Goal: Task Accomplishment & Management: Manage account settings

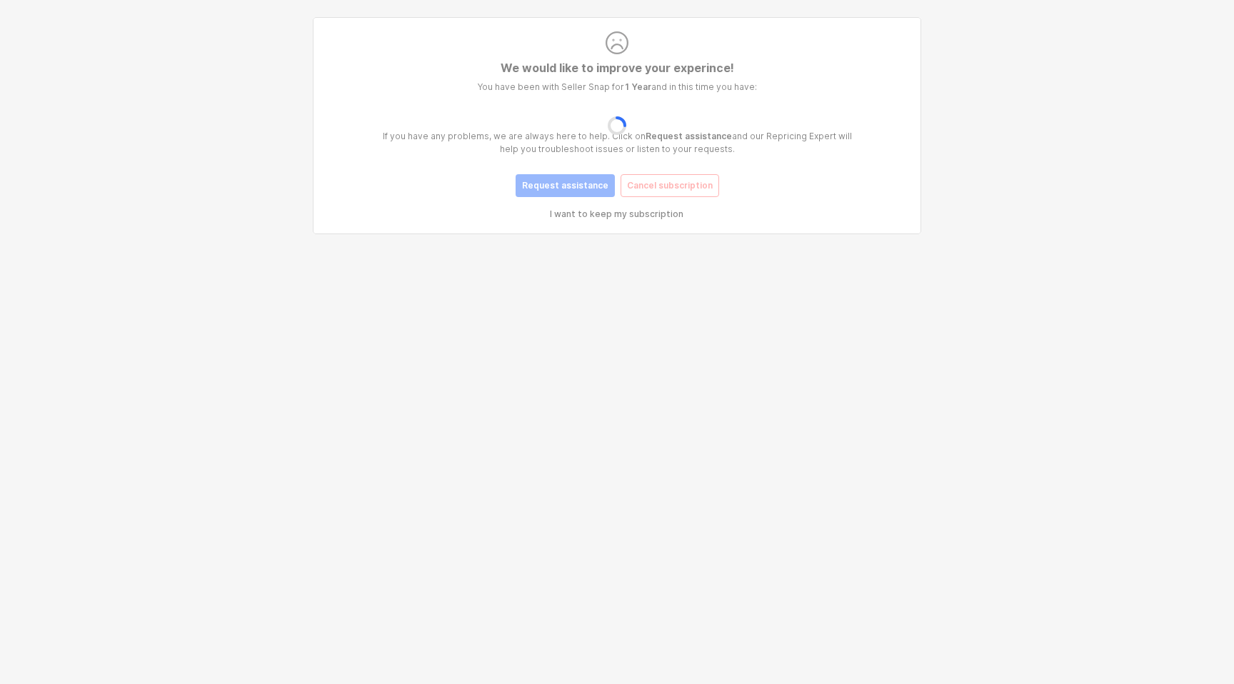
click at [623, 194] on div "App Frame" at bounding box center [617, 125] width 597 height 211
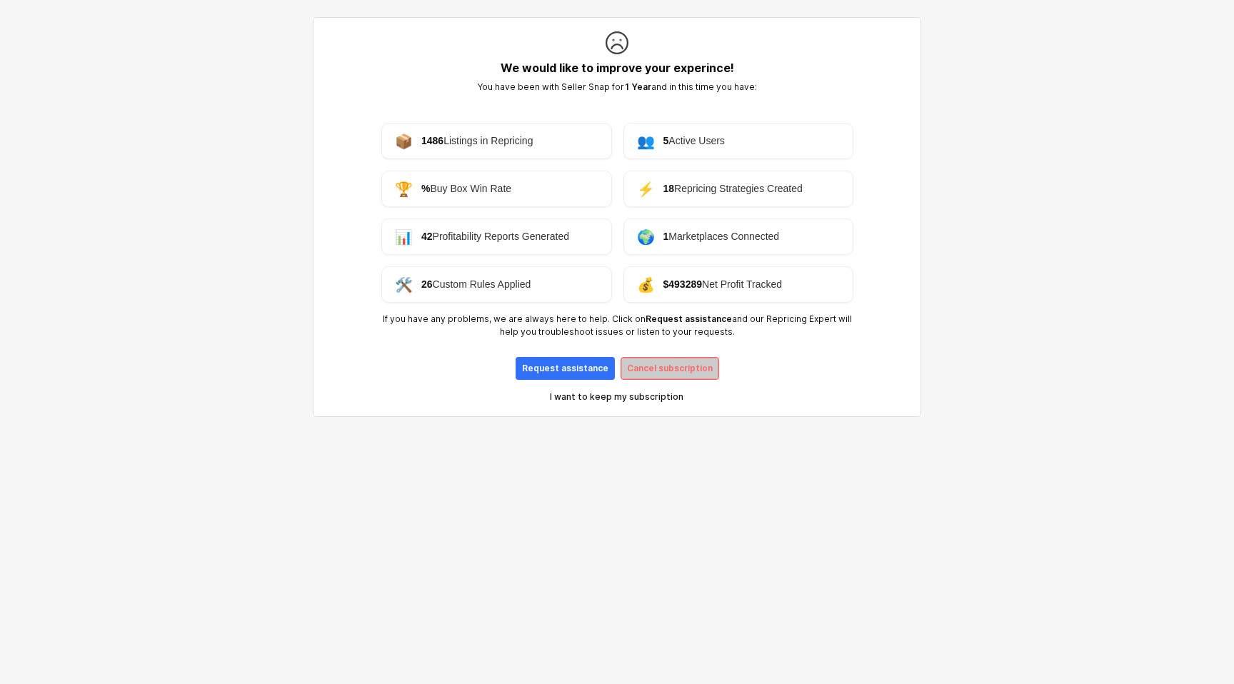
click at [675, 369] on p "Cancel subscription" at bounding box center [670, 368] width 86 height 11
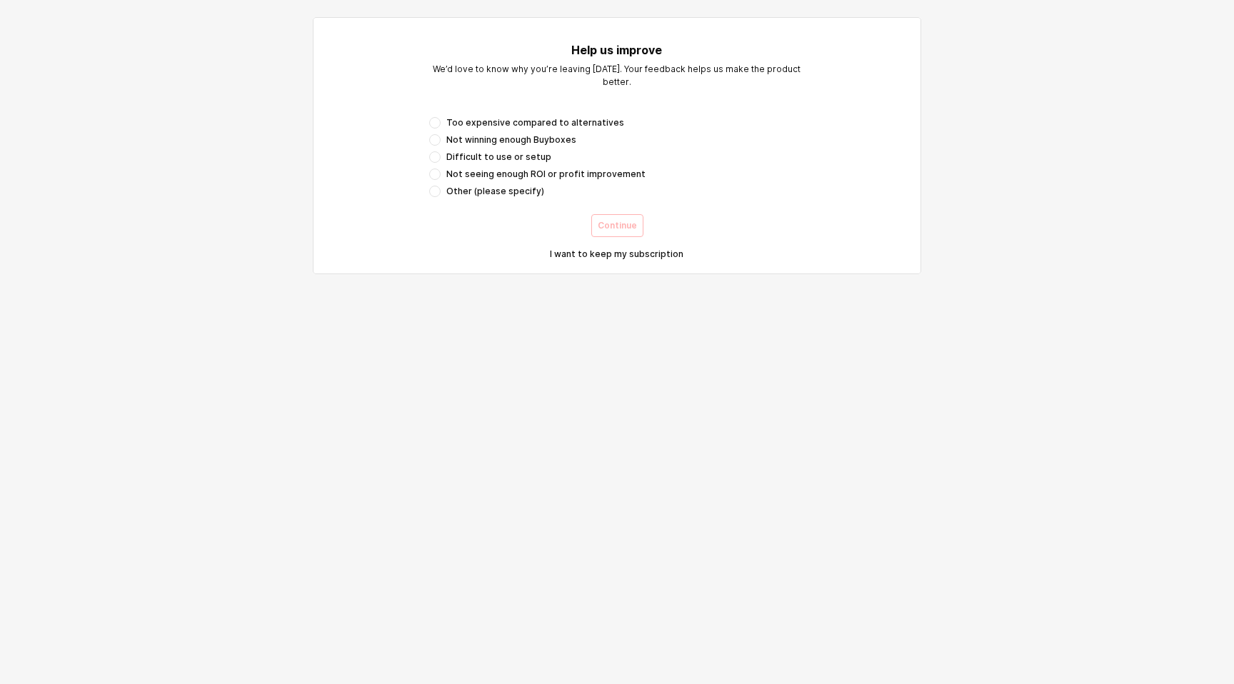
click at [519, 161] on span "Difficult to use or setup" at bounding box center [498, 156] width 105 height 11
click at [597, 227] on button "Continue" at bounding box center [617, 225] width 52 height 23
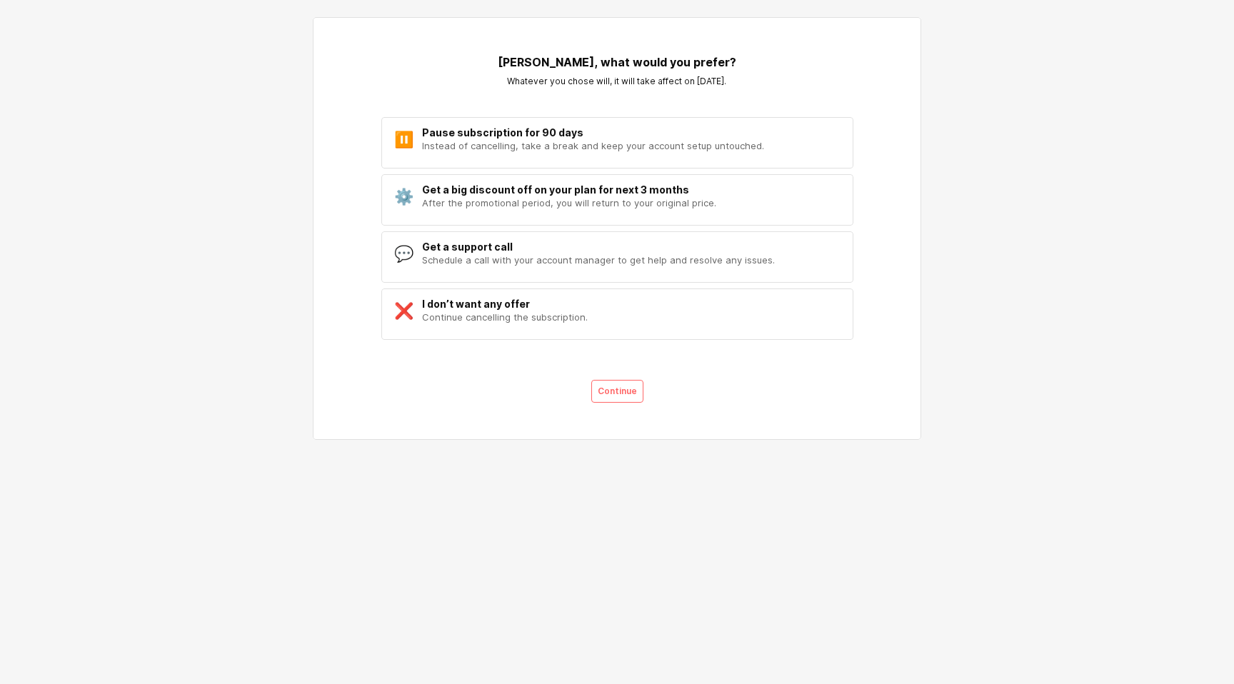
click at [560, 181] on div "⚙️ Get a big discount off on your plan for next 3 months After the promotional …" at bounding box center [617, 196] width 472 height 44
click at [675, 136] on div "Pause subscription for 90 days" at bounding box center [593, 132] width 342 height 11
click at [624, 412] on div "I want to keep my subscription" at bounding box center [617, 420] width 386 height 29
click at [629, 398] on div "Continue" at bounding box center [617, 391] width 39 height 21
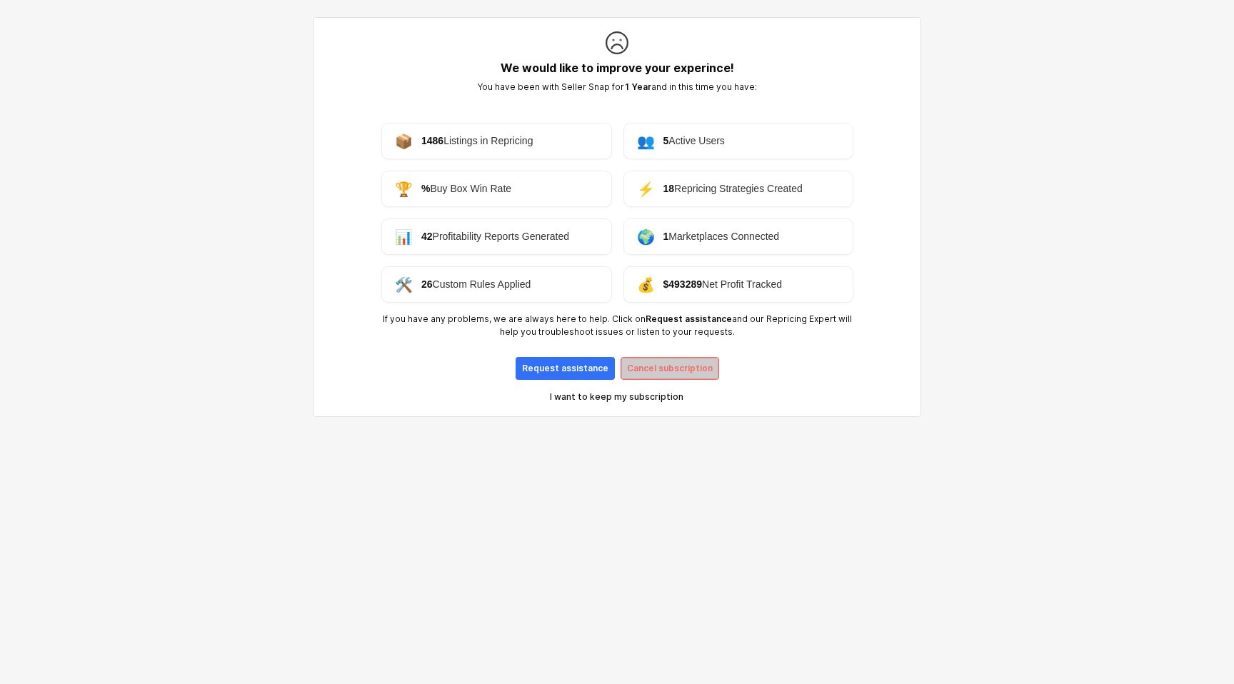
click at [691, 376] on div "Cancel subscription" at bounding box center [670, 368] width 86 height 21
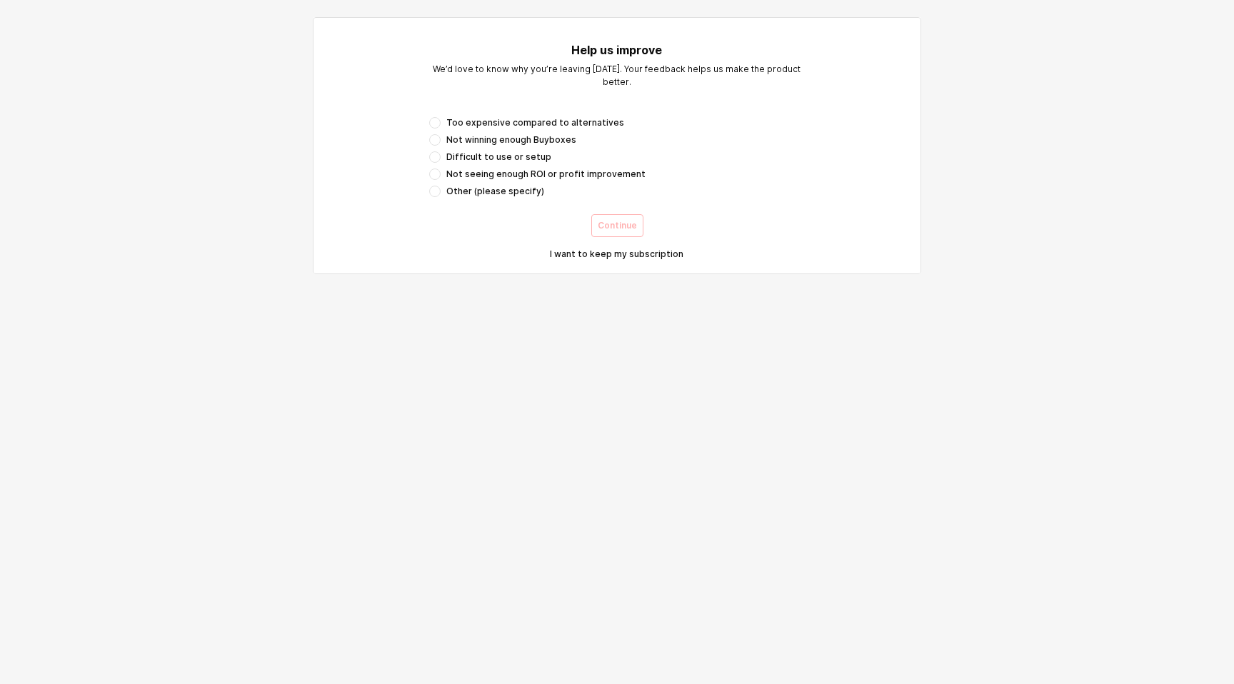
click at [550, 177] on span "Not seeing enough ROI or profit improvement" at bounding box center [545, 174] width 199 height 11
click at [600, 221] on p "Continue" at bounding box center [617, 225] width 39 height 11
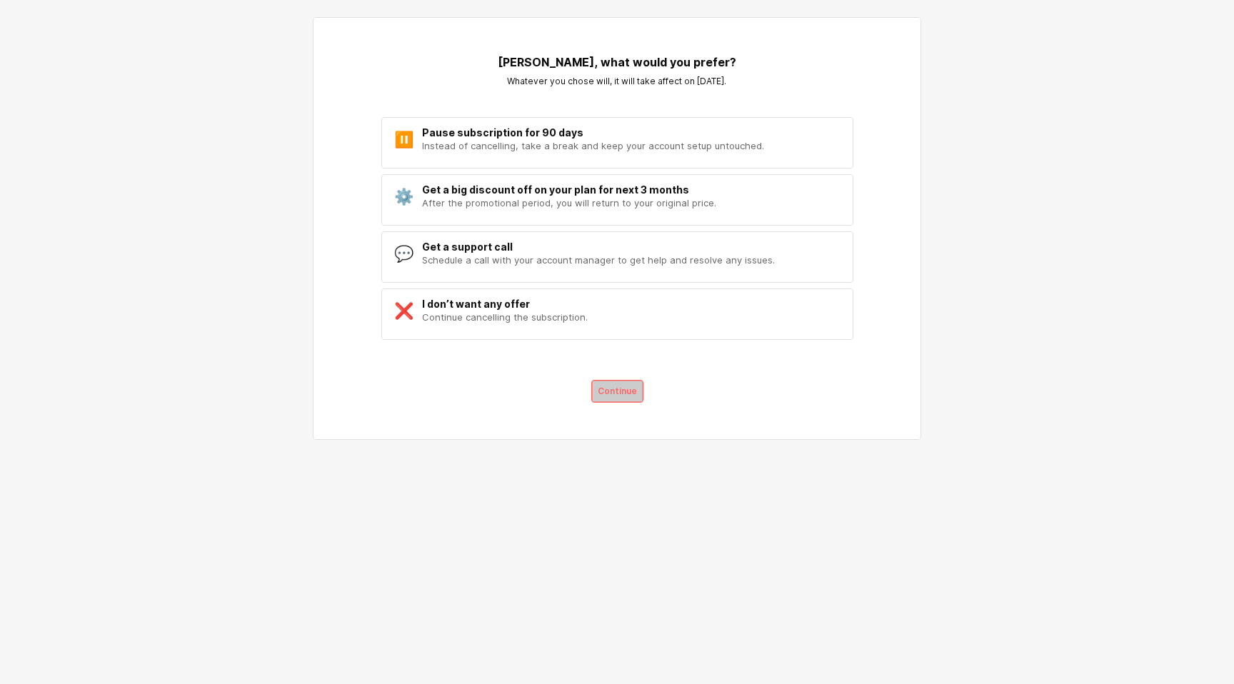
click at [613, 389] on p "Continue" at bounding box center [617, 391] width 39 height 11
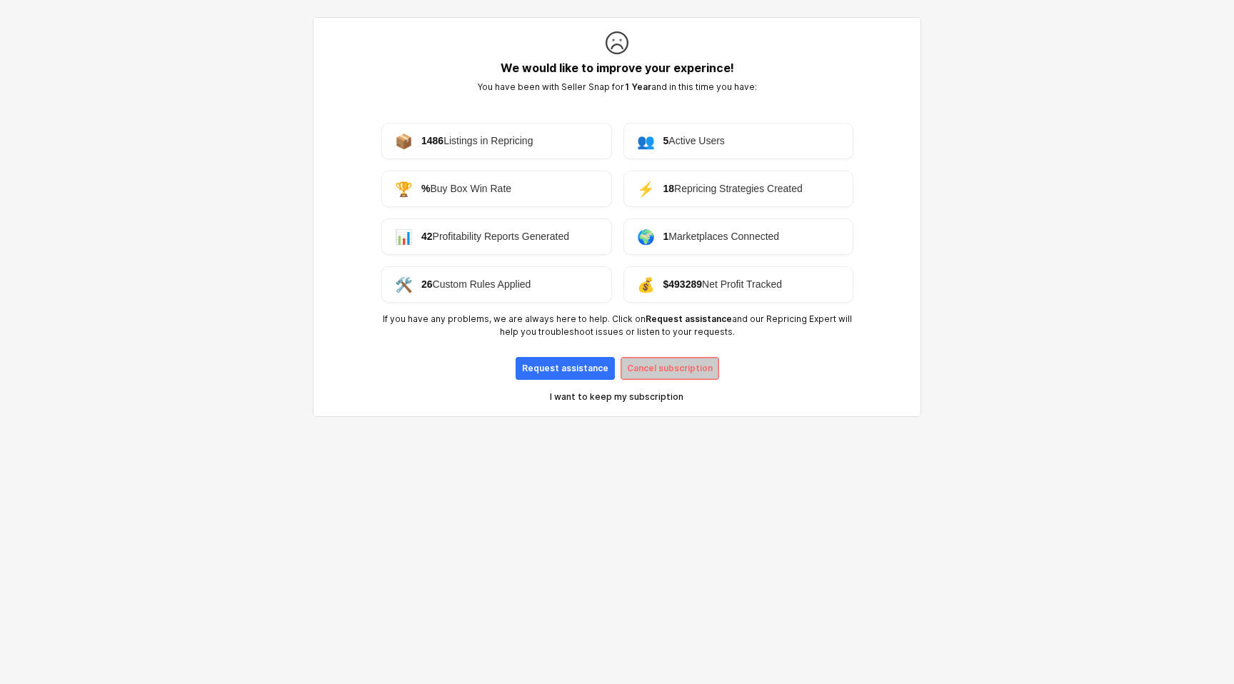
click at [659, 376] on div "Cancel subscription" at bounding box center [670, 368] width 86 height 21
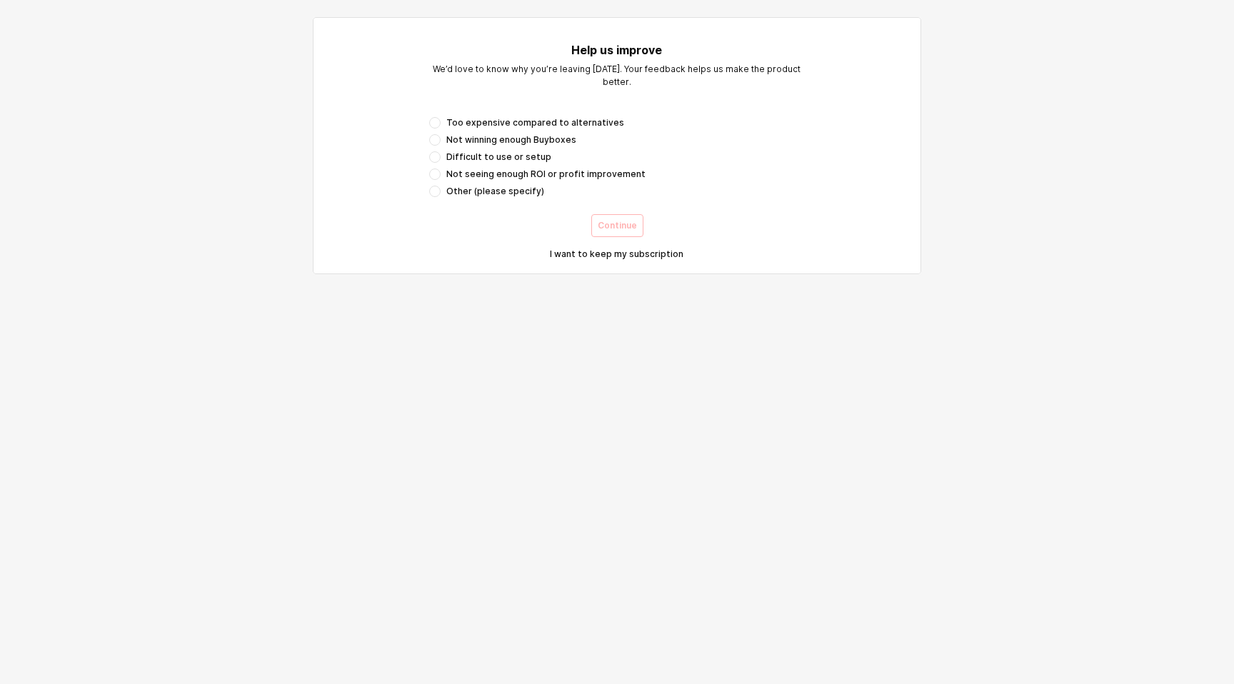
click at [528, 125] on span "Too expensive compared to alternatives" at bounding box center [535, 122] width 178 height 11
click at [610, 223] on p "Continue" at bounding box center [617, 225] width 39 height 11
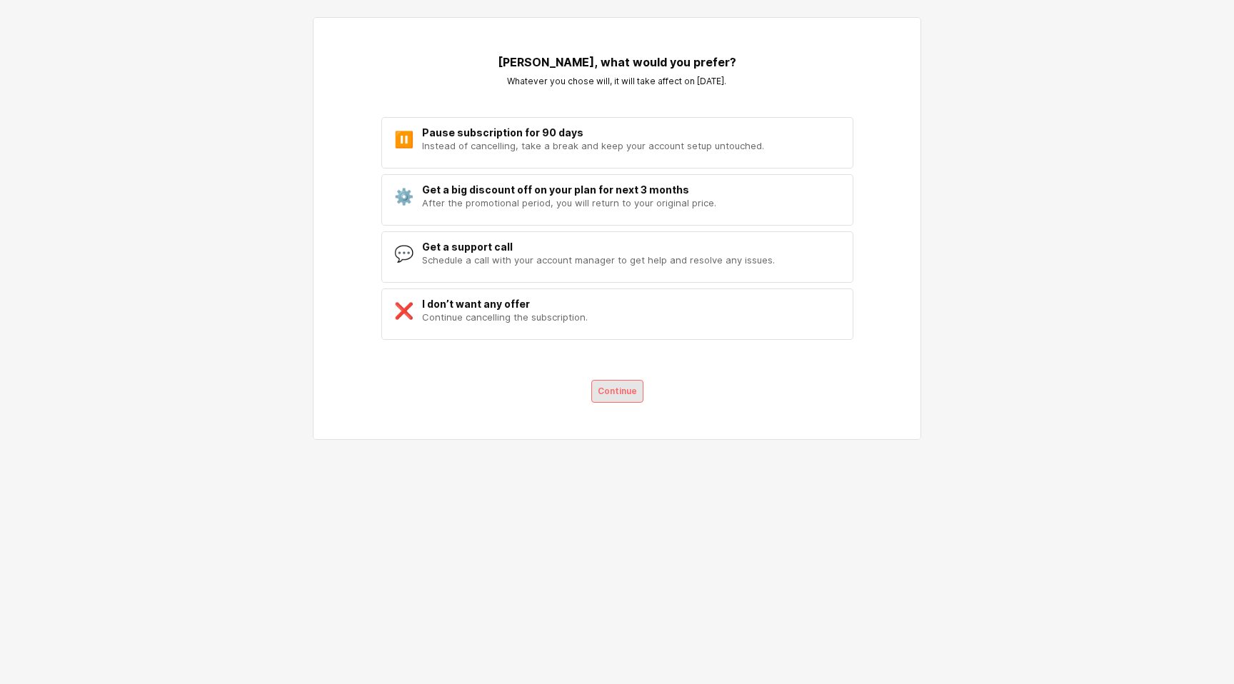
click at [616, 381] on div "Continue" at bounding box center [617, 391] width 39 height 21
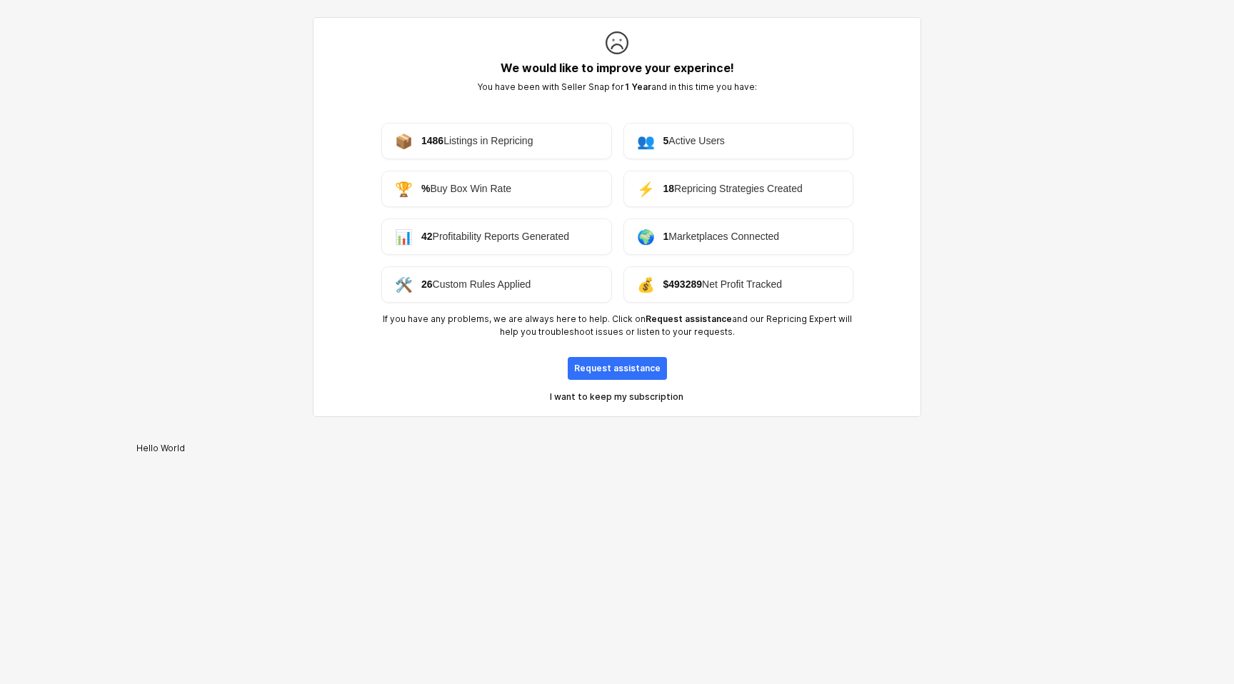
click at [631, 404] on div "I want to keep my subscription" at bounding box center [617, 396] width 362 height 21
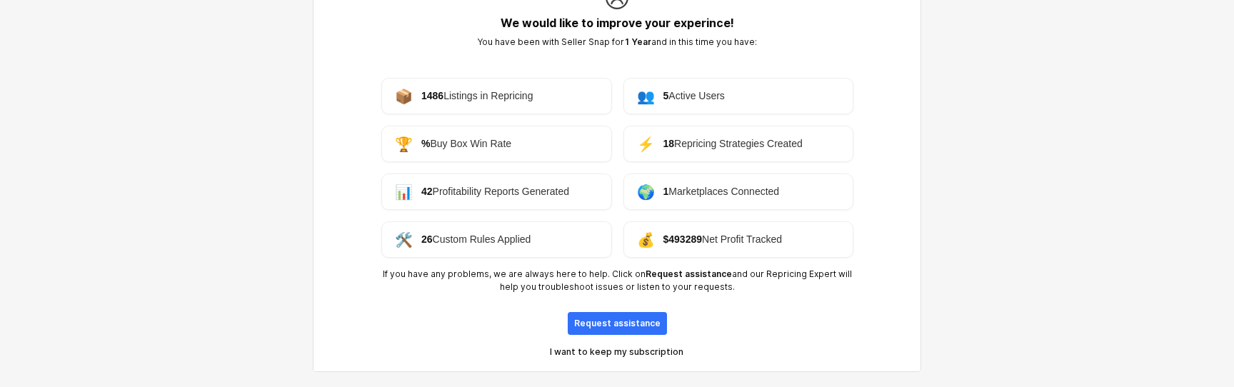
scroll to position [108, 0]
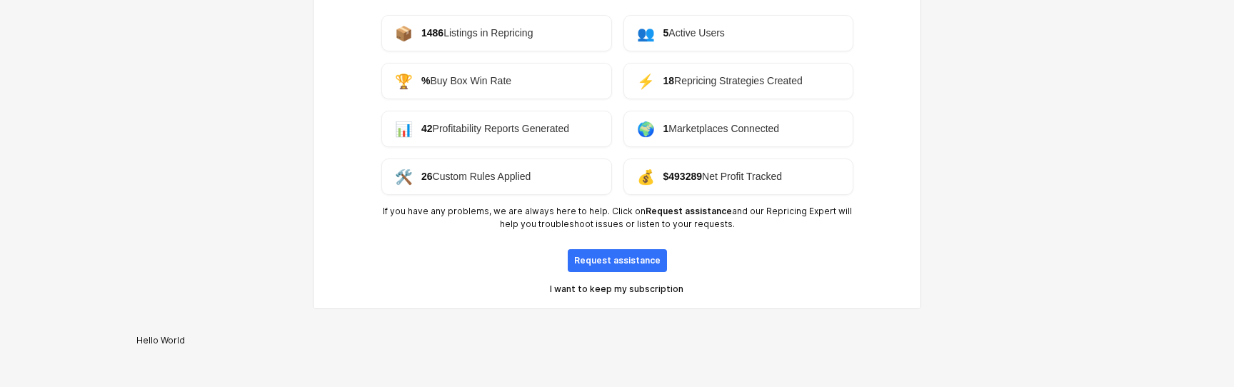
click at [142, 342] on div "Hello World" at bounding box center [160, 340] width 293 height 11
click at [155, 341] on div "Hello World" at bounding box center [160, 340] width 293 height 11
click at [182, 340] on div "Hello World" at bounding box center [160, 340] width 293 height 11
click at [161, 340] on div "Hello World" at bounding box center [160, 340] width 293 height 11
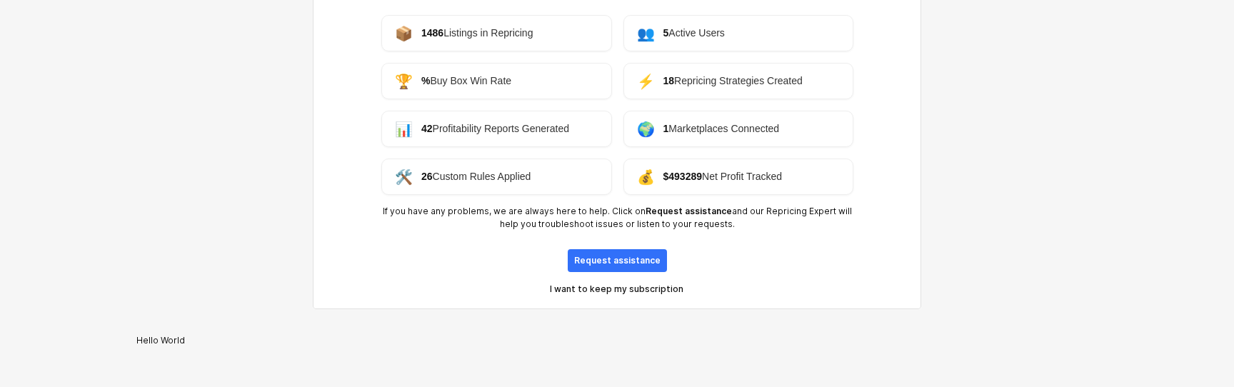
click at [161, 340] on div "Hello World" at bounding box center [160, 340] width 293 height 11
